Goal: Task Accomplishment & Management: Use online tool/utility

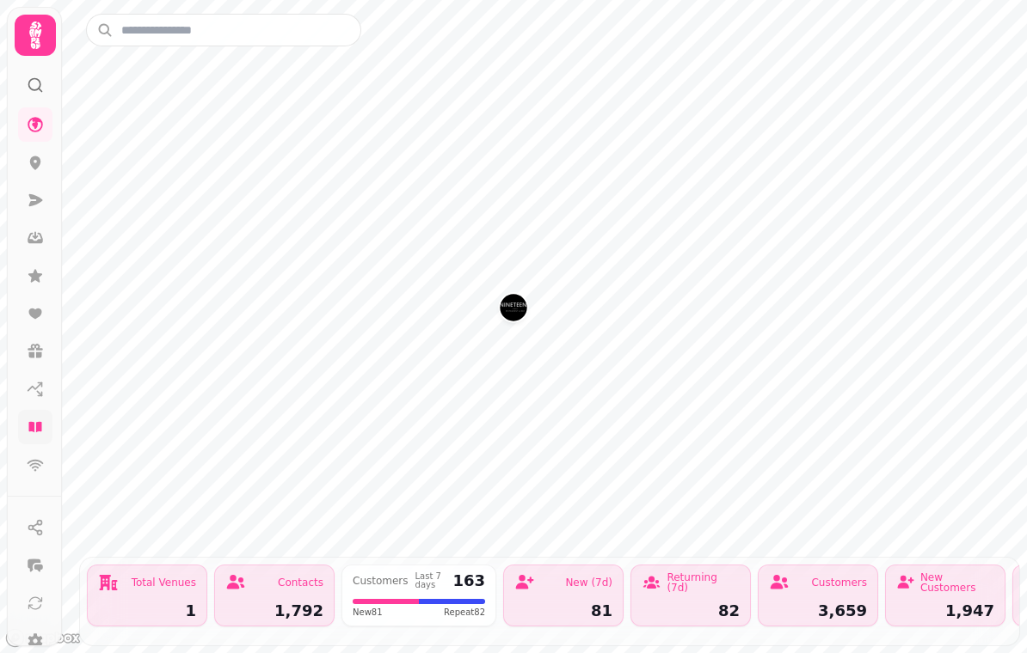
click at [42, 421] on icon at bounding box center [35, 427] width 17 height 17
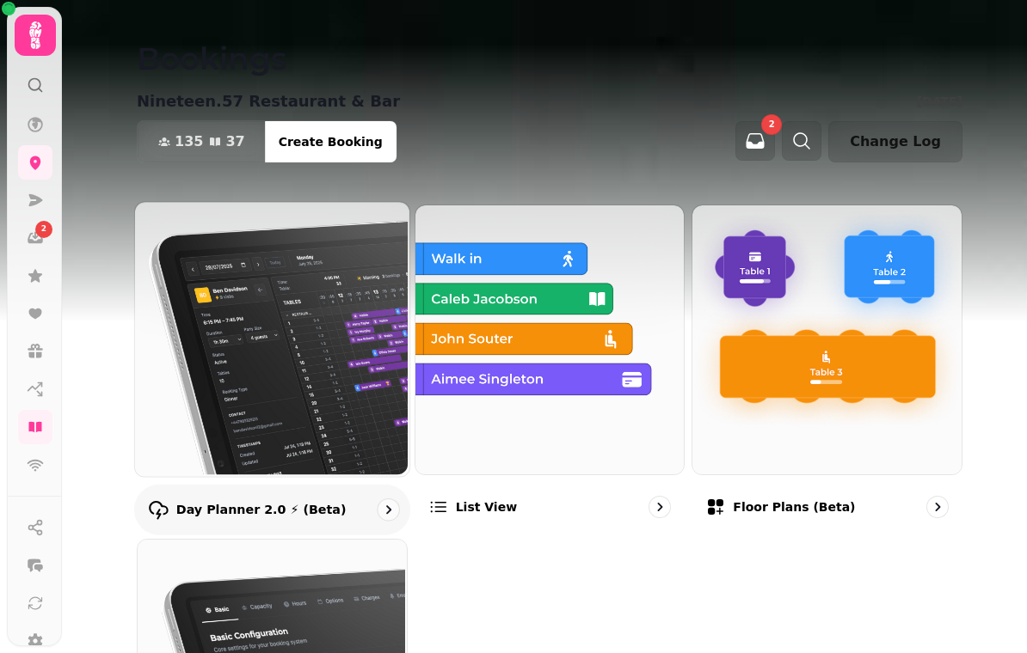
click at [222, 501] on p "Day Planner 2.0 ⚡ (Beta)" at bounding box center [261, 509] width 170 height 17
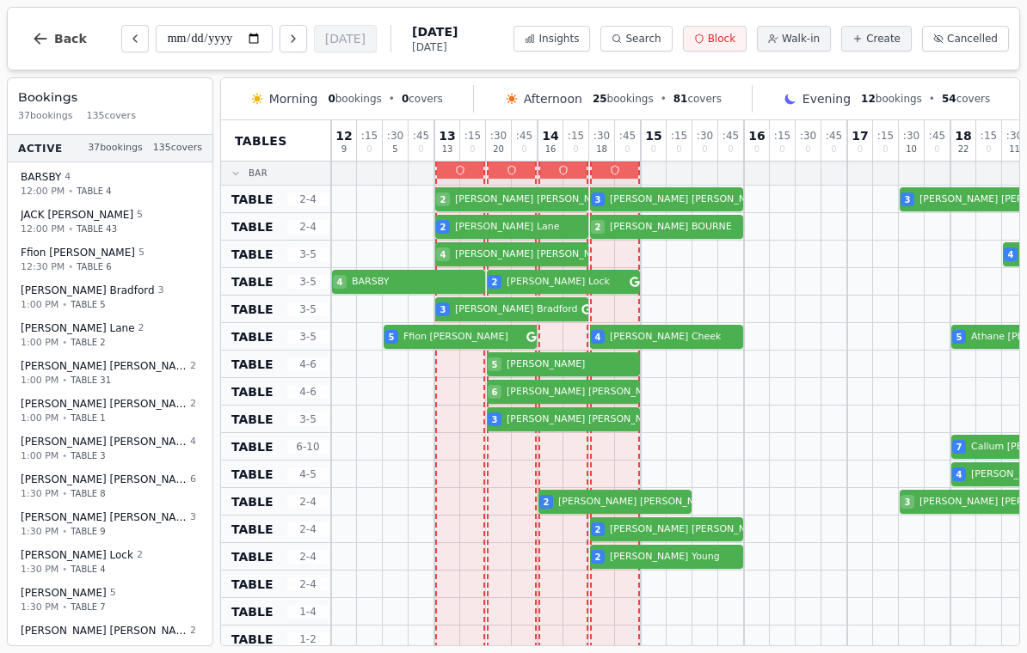
click at [725, 42] on span "Block" at bounding box center [722, 39] width 28 height 14
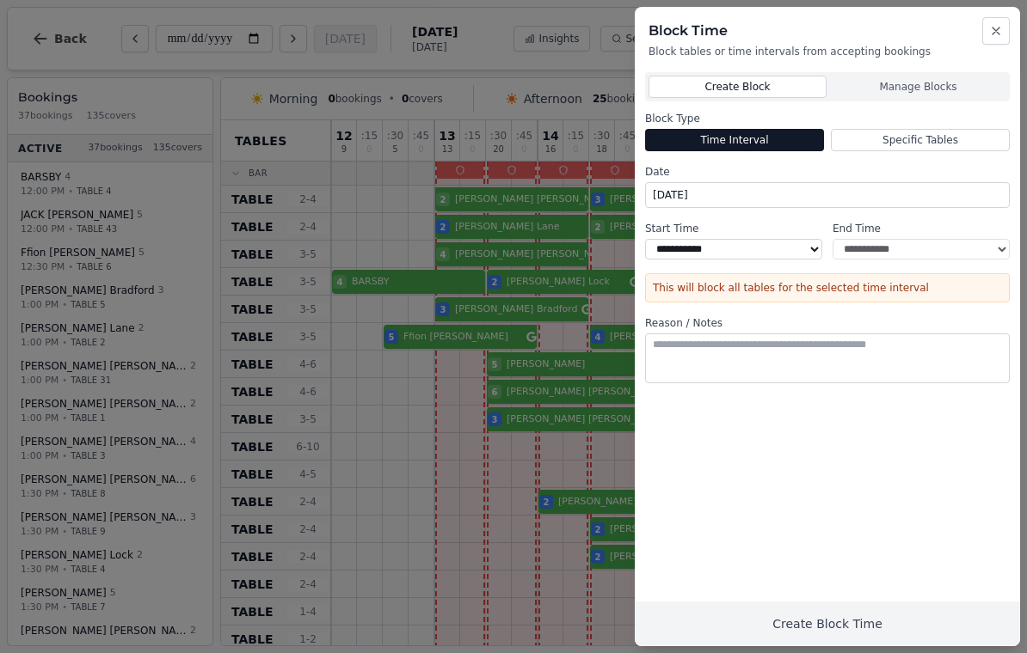
click at [755, 83] on button "Create Block" at bounding box center [737, 87] width 178 height 22
click at [933, 88] on button "Manage Blocks" at bounding box center [918, 87] width 176 height 22
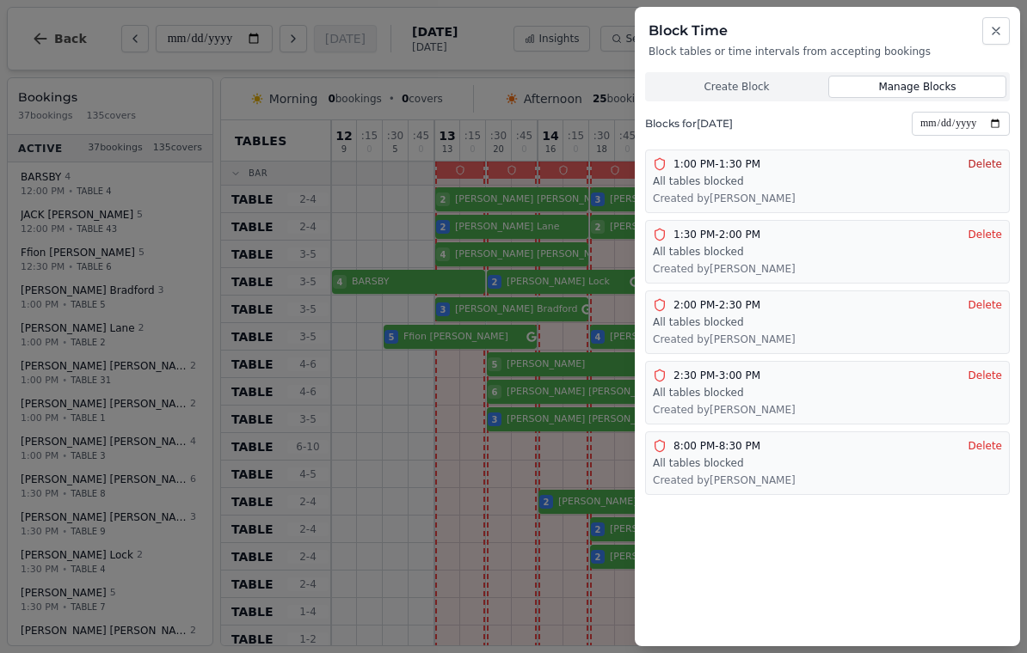
click at [984, 161] on button "Delete" at bounding box center [985, 164] width 34 height 14
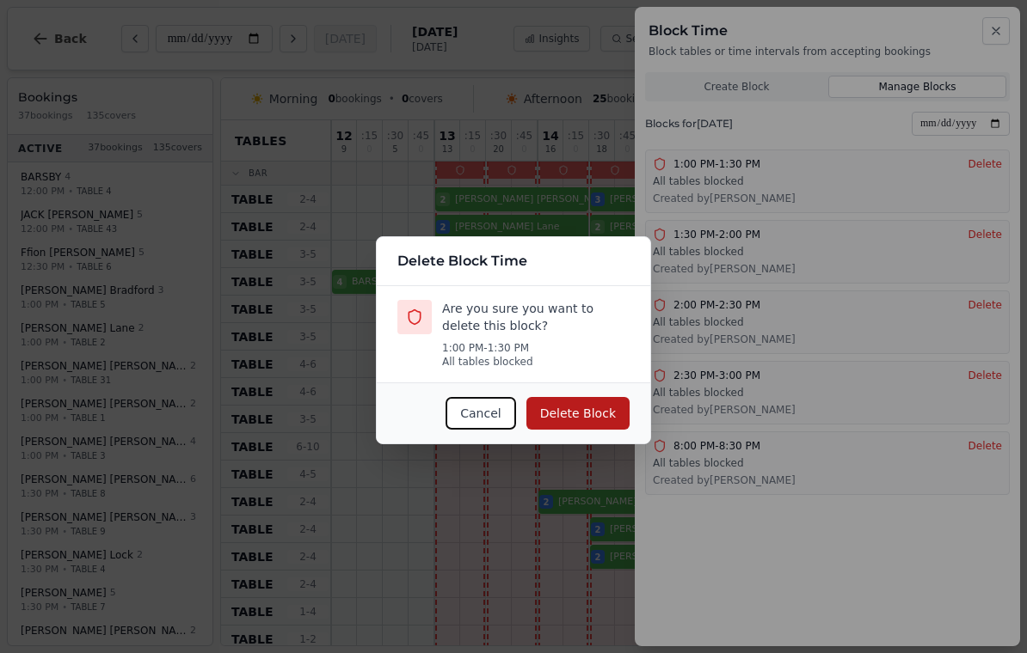
click at [588, 403] on button "Delete Block" at bounding box center [577, 413] width 103 height 33
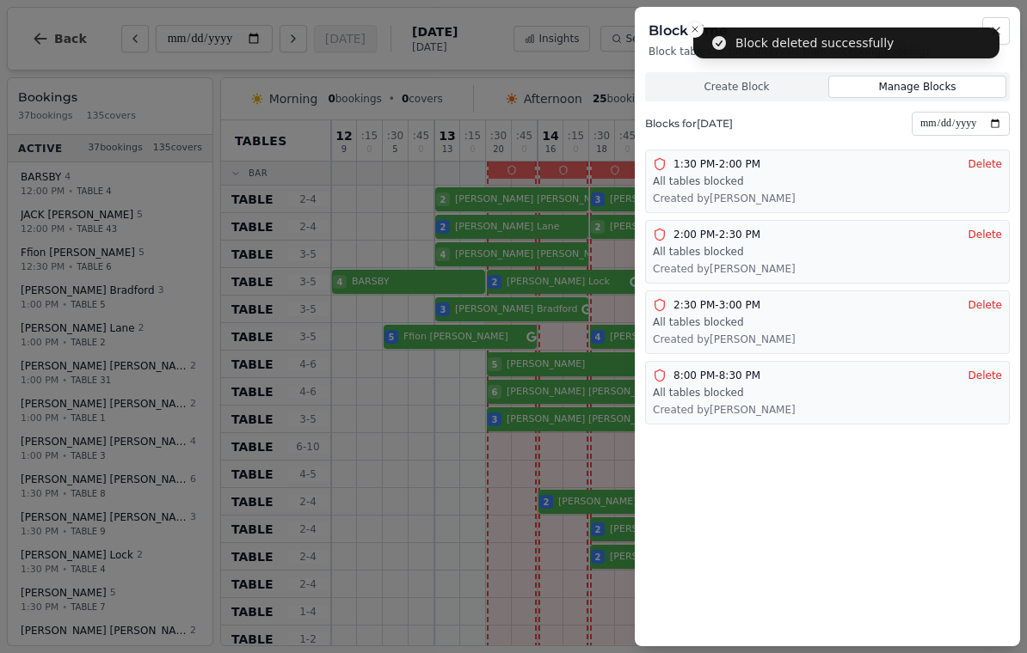
click at [696, 29] on h2 "Block Time" at bounding box center [827, 31] width 358 height 21
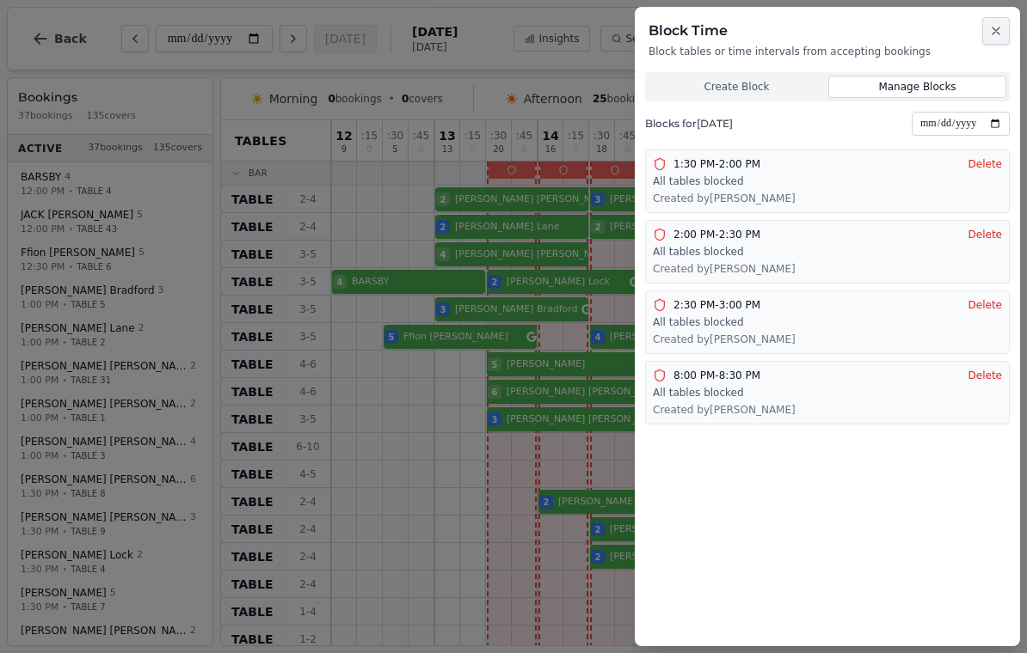
click at [1003, 32] on button "Close" at bounding box center [996, 31] width 28 height 28
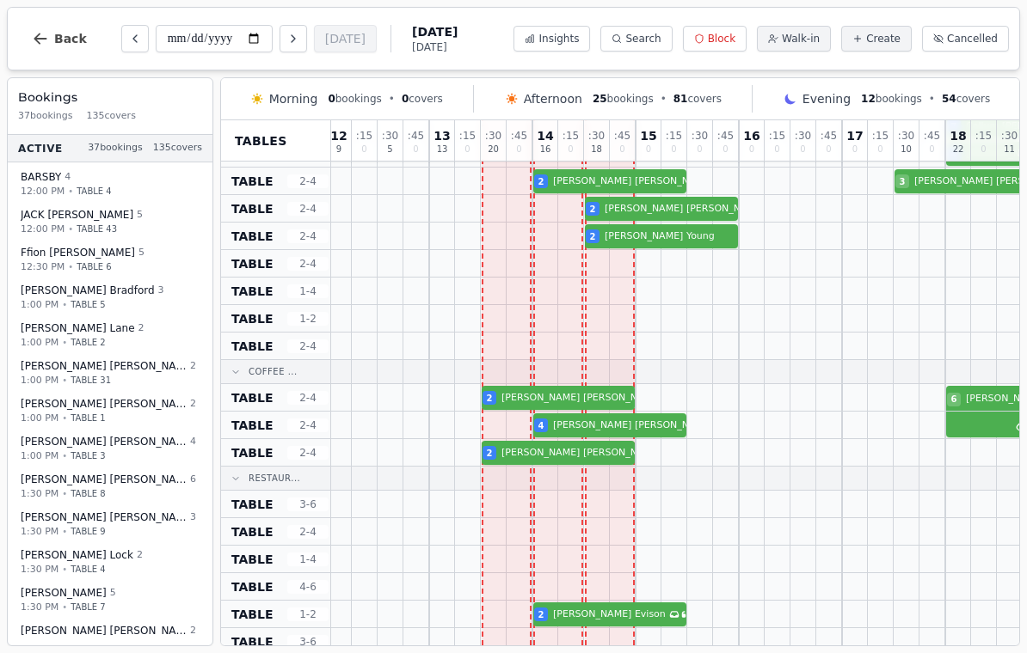
scroll to position [320, 5]
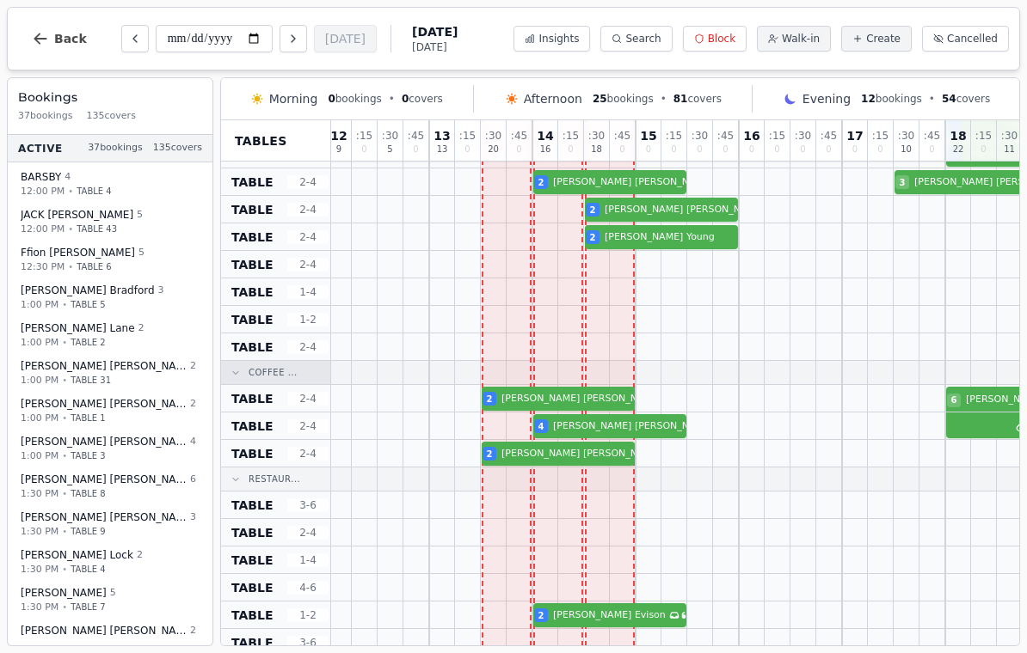
click at [253, 383] on div "COFFEE ..." at bounding box center [275, 373] width 109 height 24
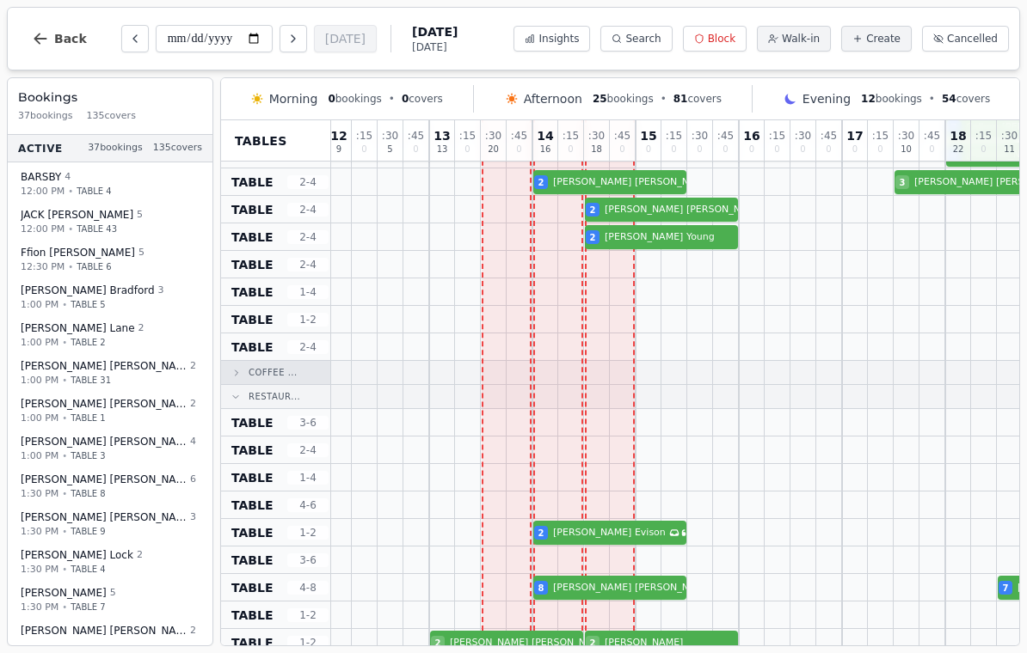
click at [245, 364] on div "COFFEE ..." at bounding box center [275, 373] width 89 height 21
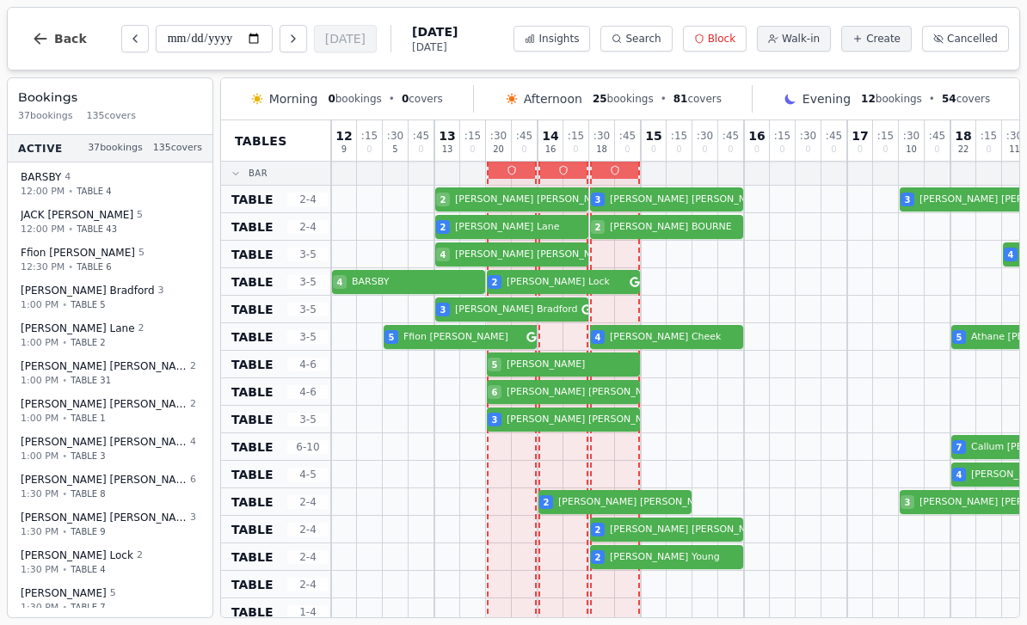
scroll to position [0, 0]
